Goal: Check status: Check status

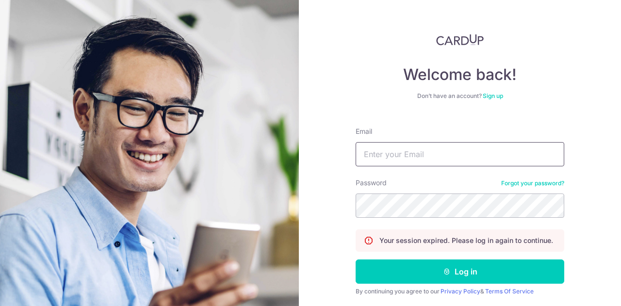
click at [411, 158] on input "Email" at bounding box center [460, 154] width 209 height 24
type input "[EMAIL_ADDRESS][DOMAIN_NAME]"
click at [356, 260] on button "Log in" at bounding box center [460, 272] width 209 height 24
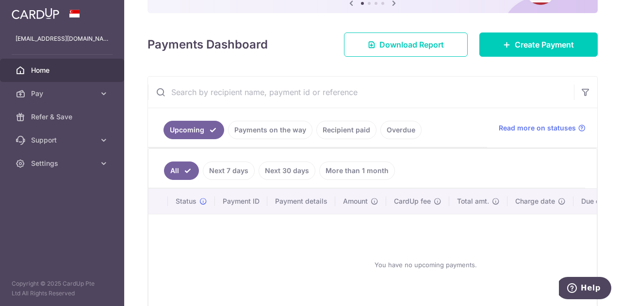
scroll to position [169, 0]
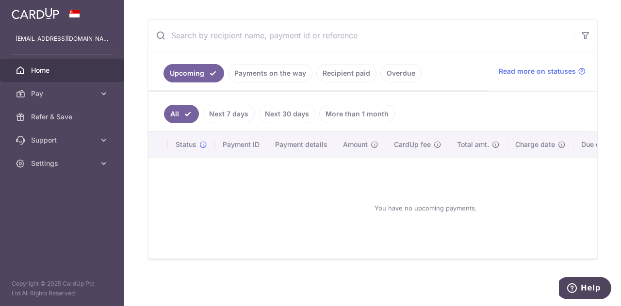
click at [287, 72] on link "Payments on the way" at bounding box center [270, 73] width 84 height 18
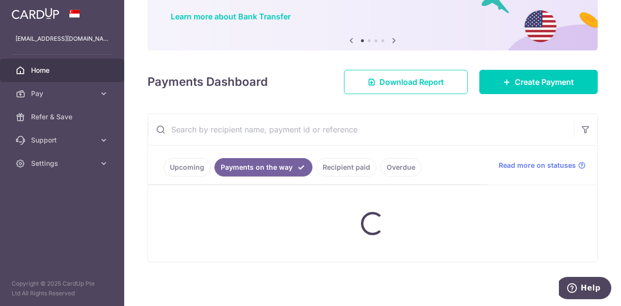
scroll to position [63, 0]
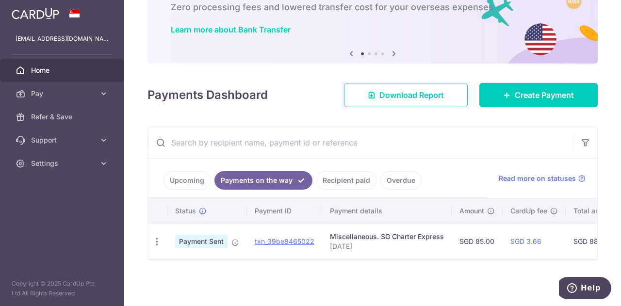
click at [348, 173] on link "Recipient paid" at bounding box center [346, 180] width 60 height 18
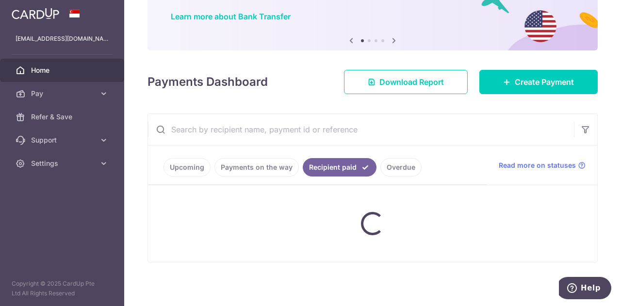
scroll to position [98, 0]
